Goal: Task Accomplishment & Management: Use online tool/utility

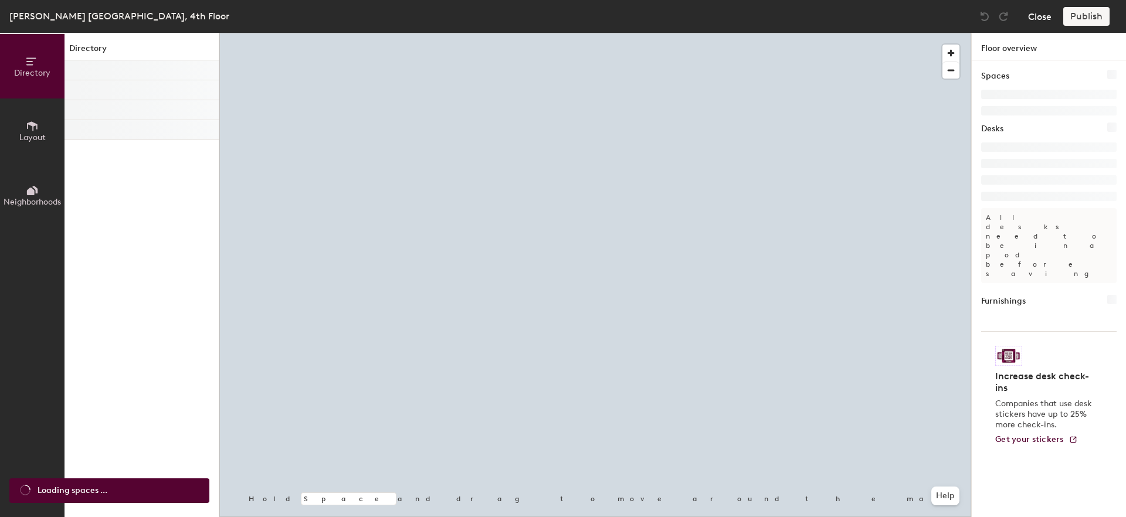
click at [1043, 21] on button "Close" at bounding box center [1039, 16] width 23 height 19
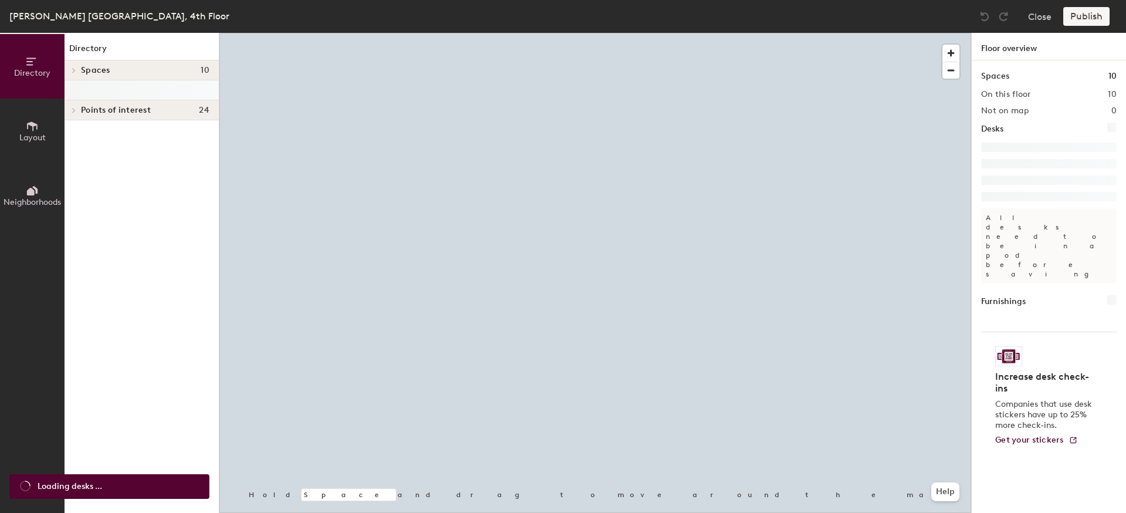
click at [41, 189] on button "Neighborhoods" at bounding box center [32, 195] width 65 height 65
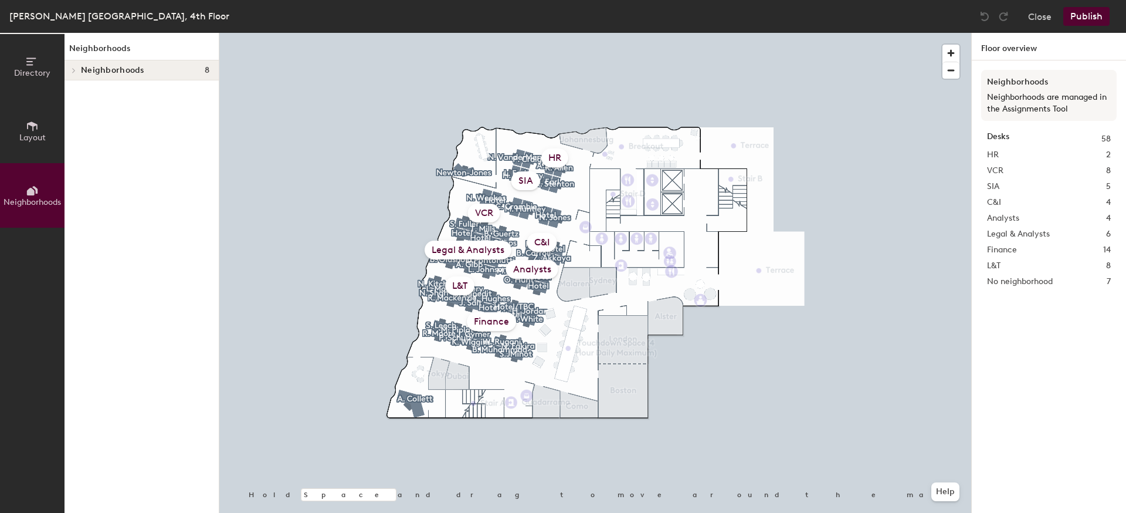
click at [100, 70] on span "Neighborhoods" at bounding box center [112, 70] width 63 height 9
click at [89, 134] on p "SIA" at bounding box center [145, 130] width 128 height 15
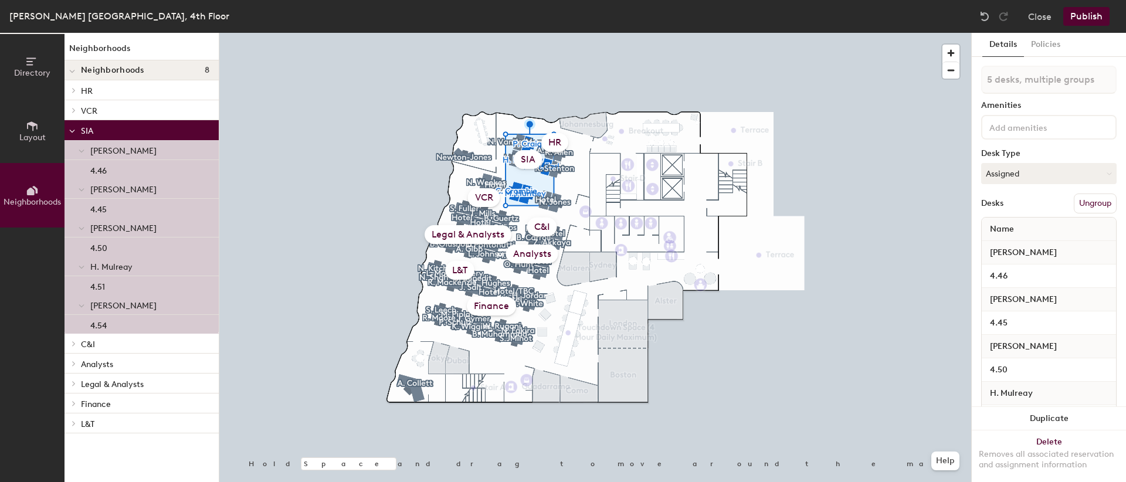
click at [527, 159] on div "SIA" at bounding box center [528, 159] width 29 height 19
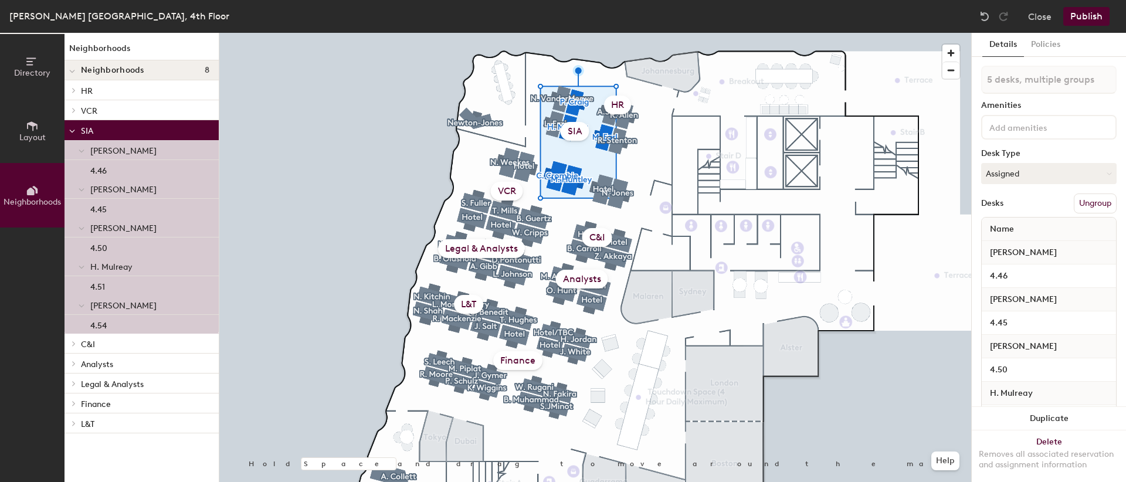
click at [84, 131] on p "SIA" at bounding box center [145, 130] width 128 height 15
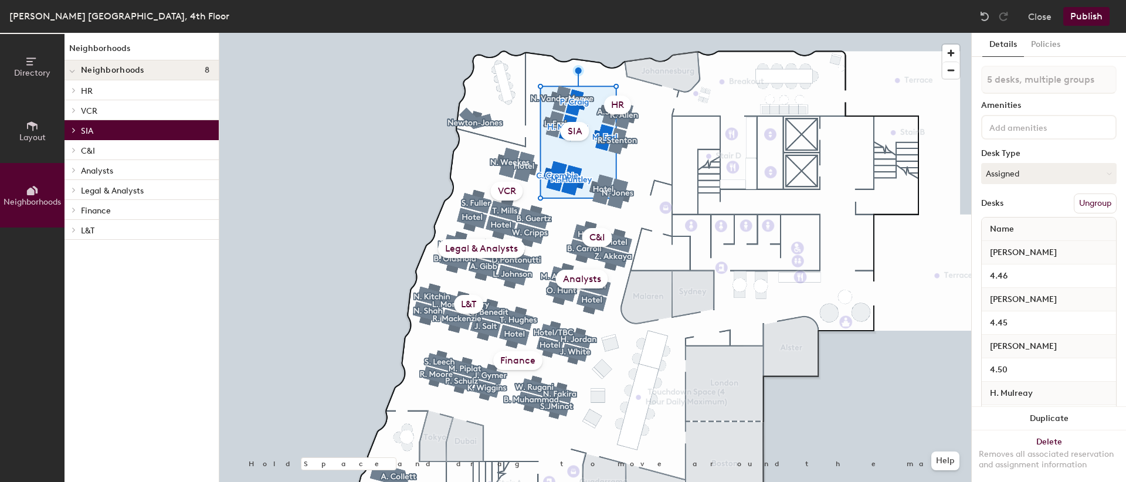
click at [84, 131] on p "SIA" at bounding box center [145, 130] width 128 height 15
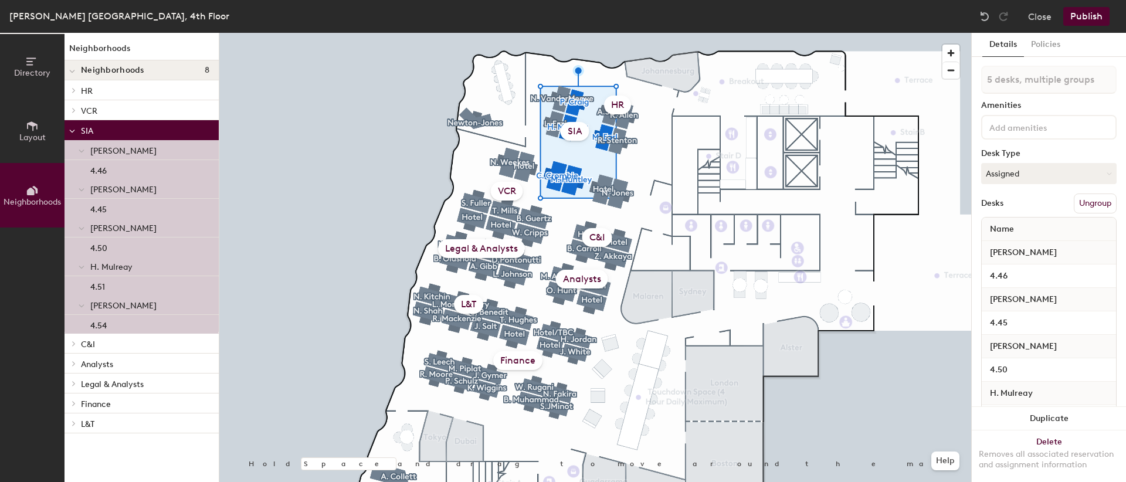
click at [573, 136] on div "SIA" at bounding box center [575, 131] width 29 height 19
click at [573, 133] on div "SIA" at bounding box center [575, 131] width 29 height 19
click at [1074, 201] on button "Ungroup" at bounding box center [1095, 204] width 43 height 20
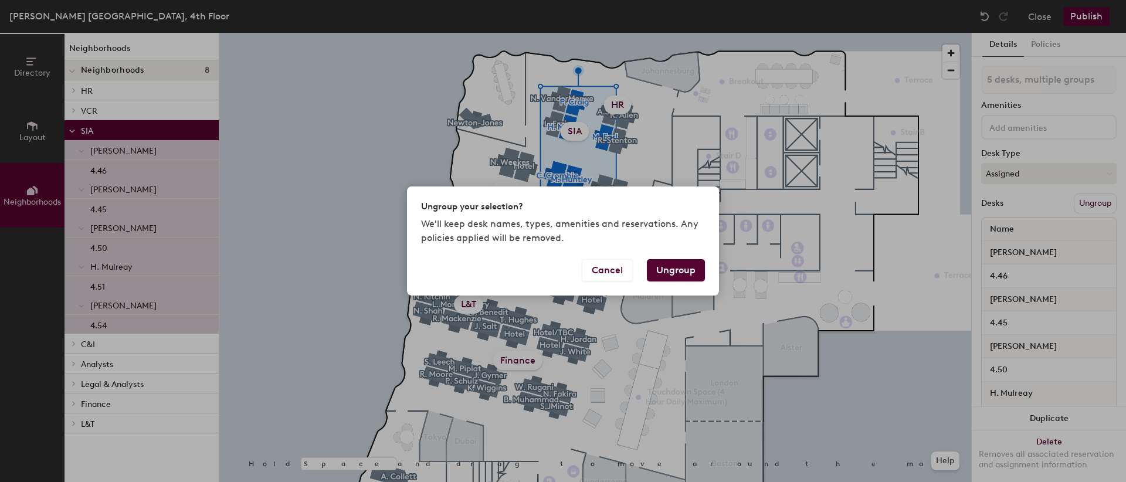
click at [677, 266] on button "Ungroup" at bounding box center [676, 270] width 58 height 22
type input "5 desks"
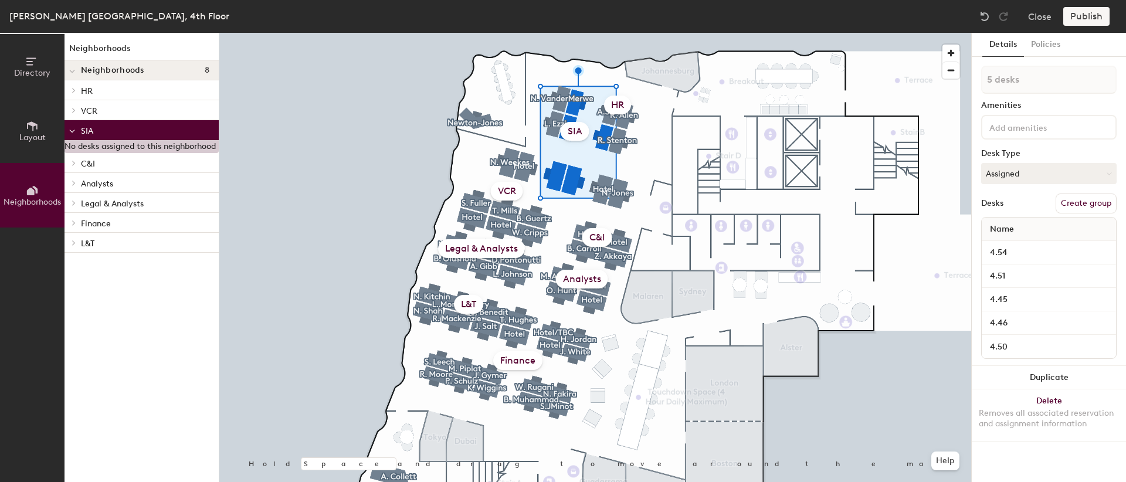
click at [89, 136] on p "SIA" at bounding box center [145, 130] width 128 height 15
click at [90, 133] on p "SIA" at bounding box center [145, 130] width 128 height 15
click at [74, 131] on icon at bounding box center [72, 131] width 6 height 5
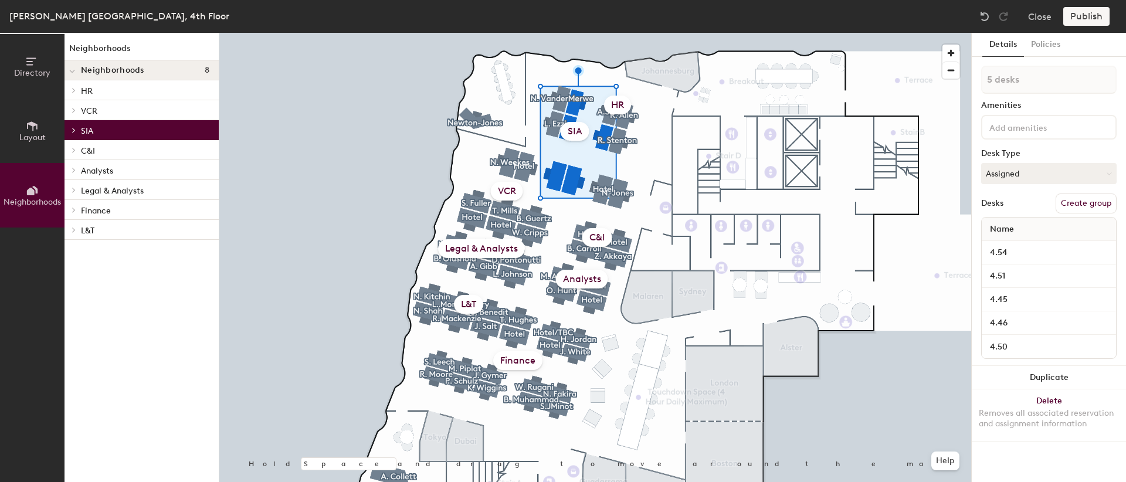
click at [73, 131] on icon at bounding box center [74, 130] width 2 height 5
click at [564, 127] on div "SIA" at bounding box center [575, 131] width 29 height 19
click at [579, 132] on div "SIA" at bounding box center [575, 131] width 29 height 19
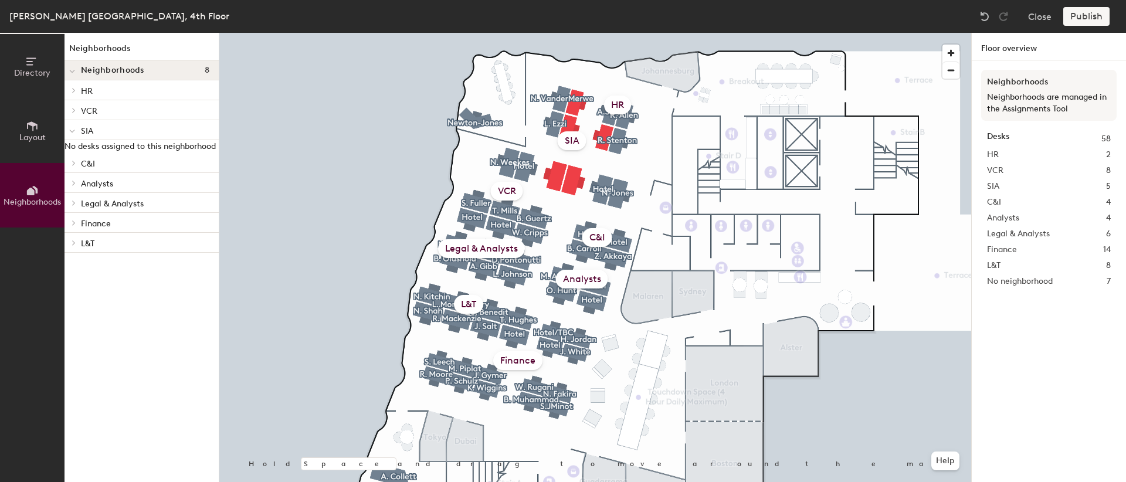
click at [573, 143] on div "SIA" at bounding box center [572, 140] width 29 height 19
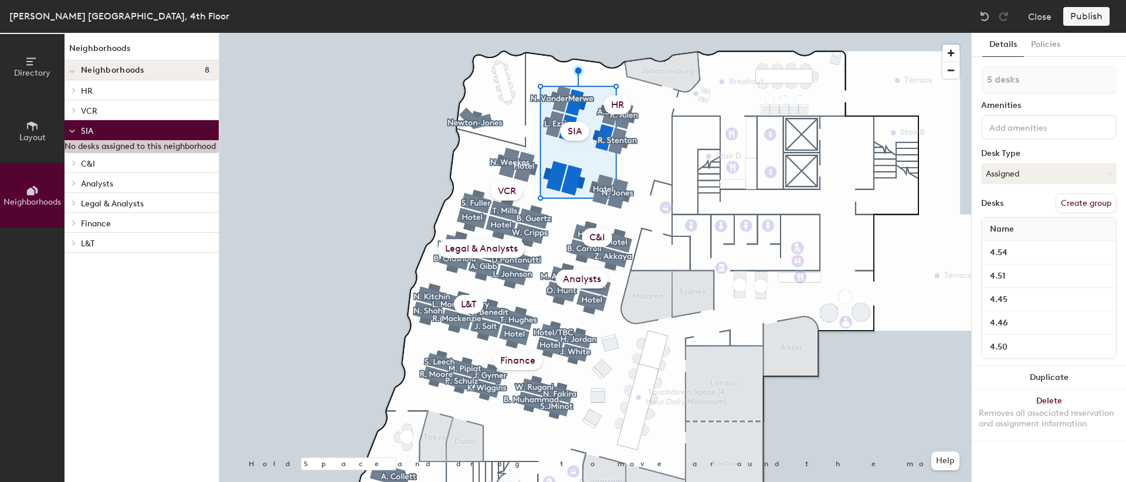
click at [577, 134] on div "SIA" at bounding box center [575, 131] width 29 height 19
click at [124, 185] on p "Analysts" at bounding box center [145, 182] width 128 height 15
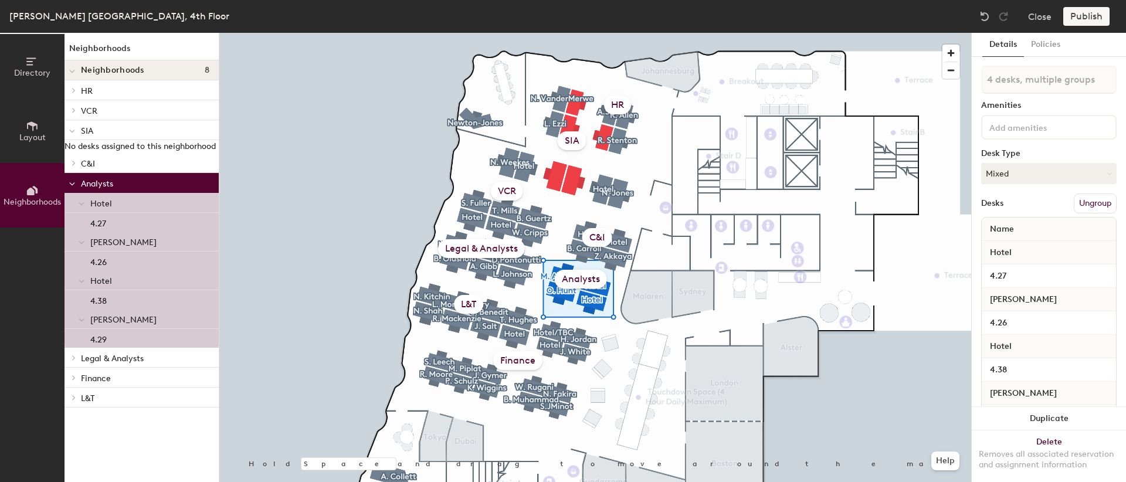
click at [126, 165] on p "C&I" at bounding box center [145, 162] width 128 height 15
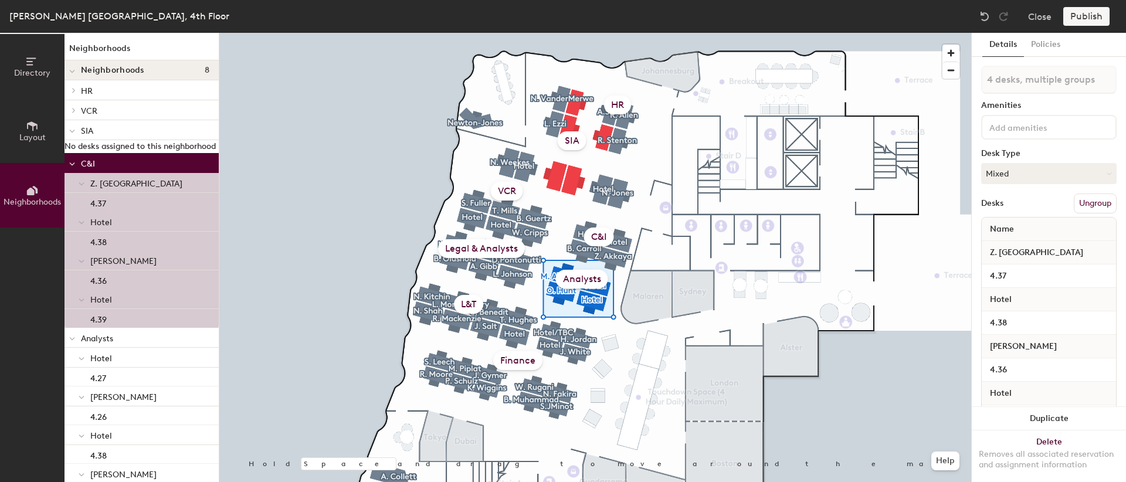
click at [134, 153] on div "No desks assigned to this neighborhood" at bounding box center [142, 146] width 154 height 13
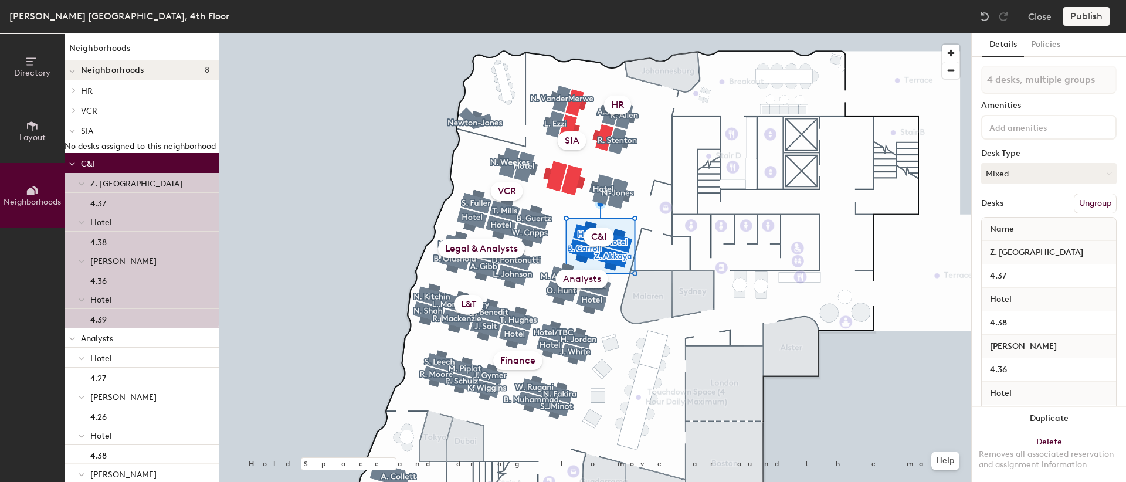
click at [129, 133] on p "SIA" at bounding box center [145, 130] width 128 height 15
type input "5 desks"
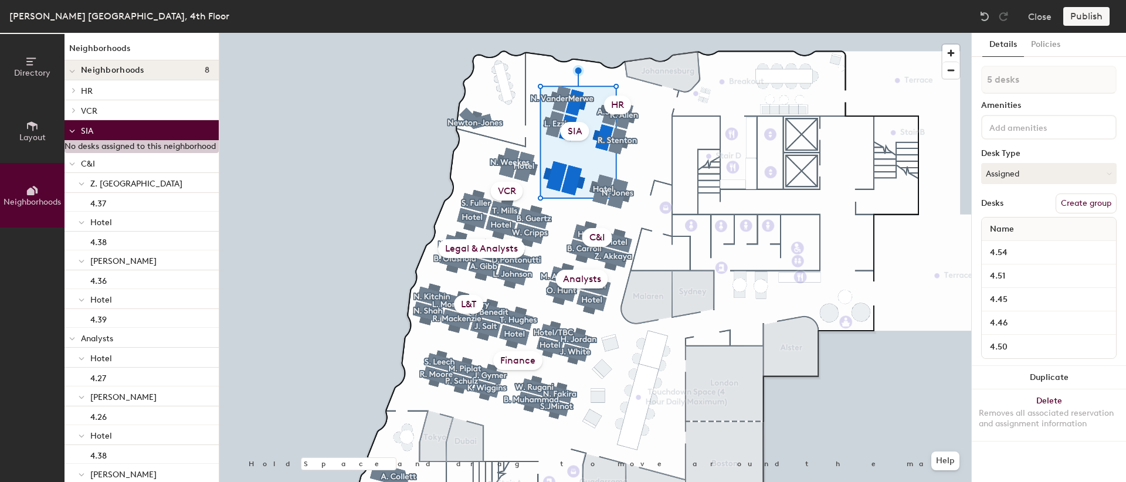
click at [16, 198] on span "Neighborhoods" at bounding box center [32, 202] width 57 height 10
click at [1085, 19] on div "Publish" at bounding box center [1090, 16] width 53 height 19
click at [1098, 199] on button "Create group" at bounding box center [1086, 204] width 61 height 20
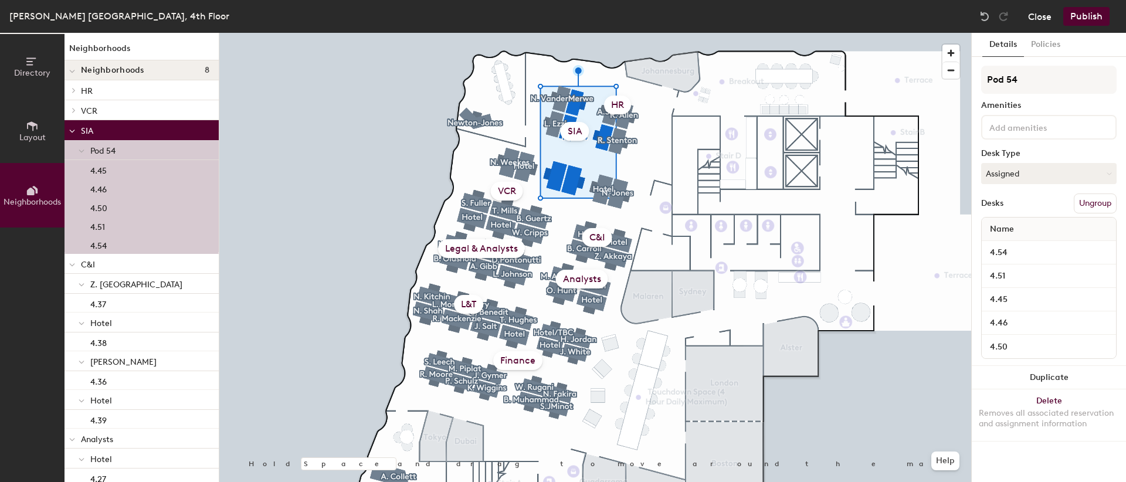
click at [1047, 19] on button "Close" at bounding box center [1039, 16] width 23 height 19
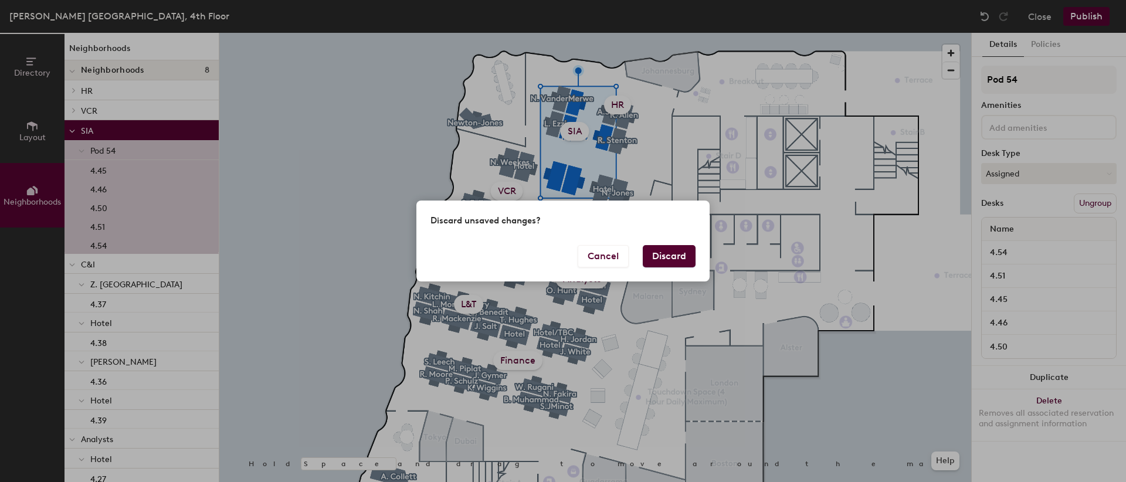
click at [682, 259] on button "Discard" at bounding box center [669, 256] width 53 height 22
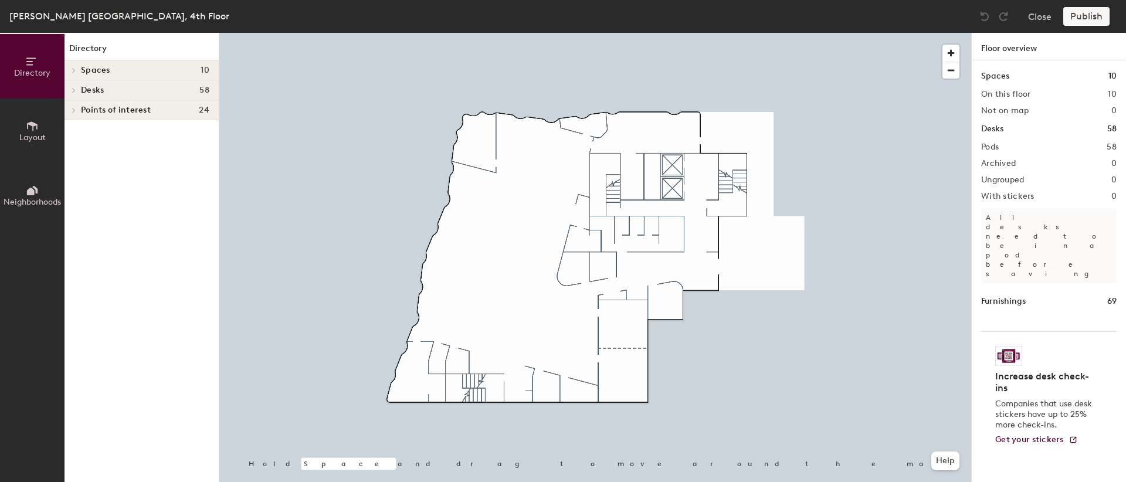
click at [102, 90] on span "Desks" at bounding box center [92, 90] width 23 height 9
